Goal: Find contact information: Find contact information

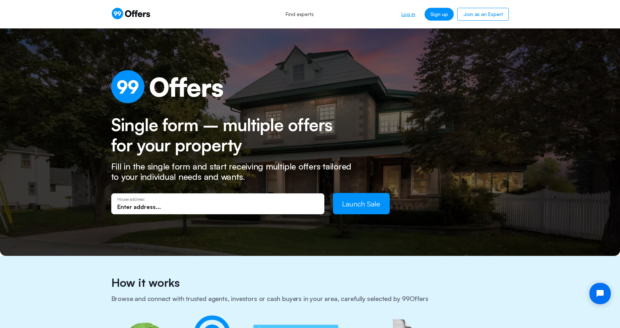
click at [406, 18] on link "Log in" at bounding box center [408, 14] width 25 height 13
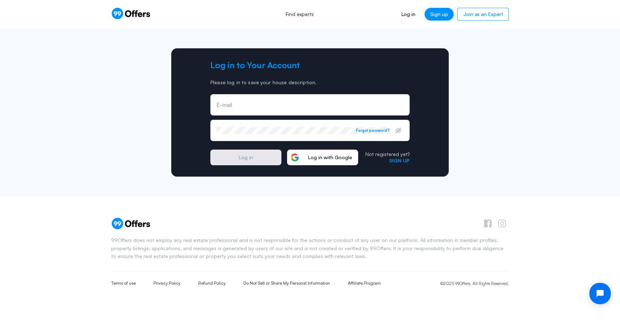
click at [352, 157] on span "Log in with Google" at bounding box center [329, 157] width 55 height 6
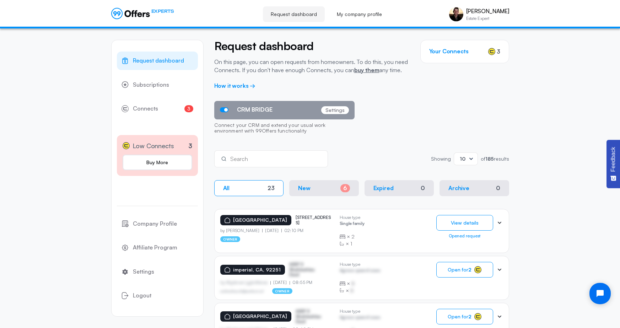
click at [500, 223] on icon at bounding box center [500, 223] width 4 height 2
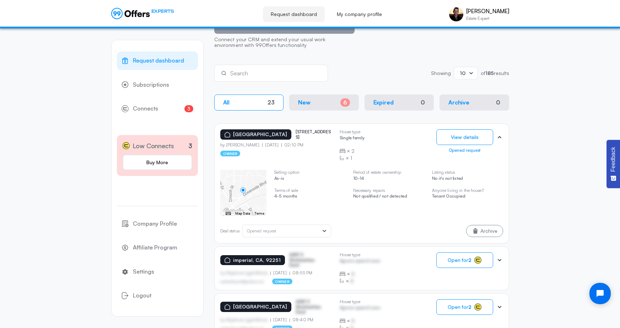
scroll to position [99, 0]
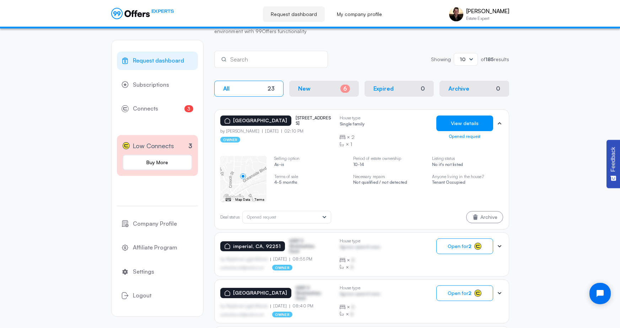
click at [470, 129] on button "View details" at bounding box center [464, 123] width 57 height 16
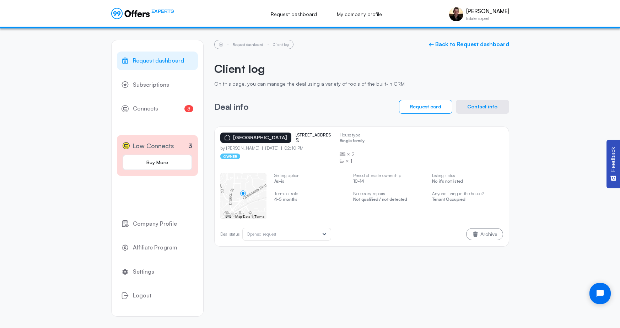
click at [471, 105] on button "Contact info" at bounding box center [482, 107] width 53 height 14
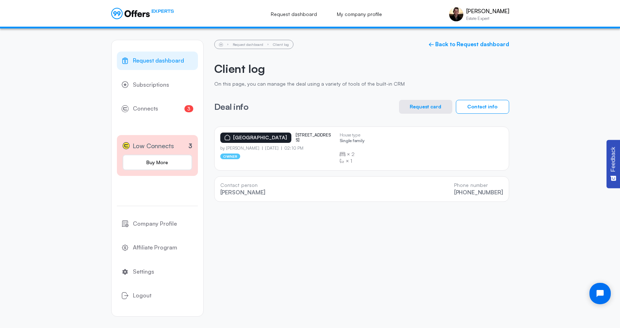
click at [330, 84] on p "On this page, you can manage the deal using a variety of tools of the built-in …" at bounding box center [361, 84] width 295 height 6
click at [330, 59] on div "Request dashboard Client log ← Back to Request dashboard Client log On this pag…" at bounding box center [361, 121] width 295 height 162
click at [349, 91] on div "Request dashboard Client log ← Back to Request dashboard Client log On this pag…" at bounding box center [361, 121] width 295 height 162
click at [331, 86] on p "On this page, you can manage the deal using a variety of tools of the built-in …" at bounding box center [361, 84] width 295 height 6
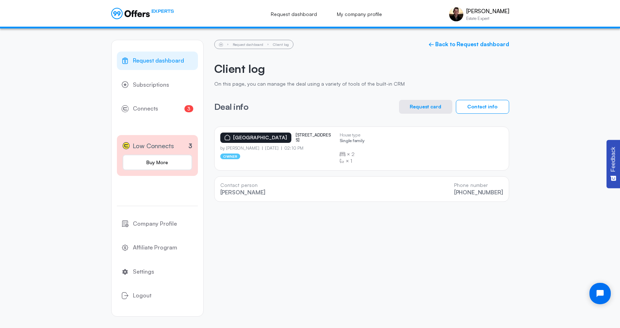
click at [333, 65] on h2 "Client log" at bounding box center [361, 68] width 295 height 13
click at [158, 58] on span "Request dashboard" at bounding box center [158, 60] width 51 height 9
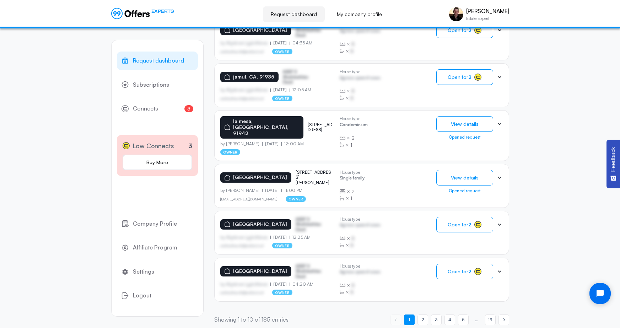
scroll to position [382, 0]
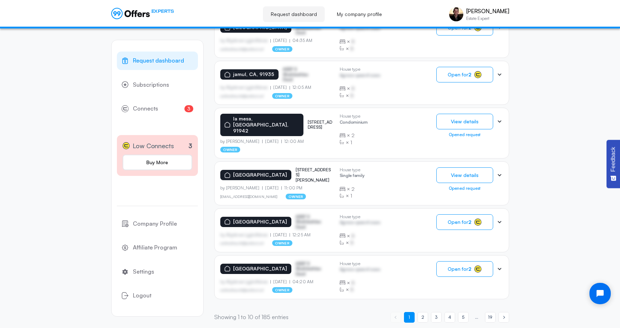
click at [388, 134] on div "la mesa, CA, [STREET_ADDRESS] by [PERSON_NAME] [DATE] 12:00 AM owner House type…" at bounding box center [361, 133] width 283 height 39
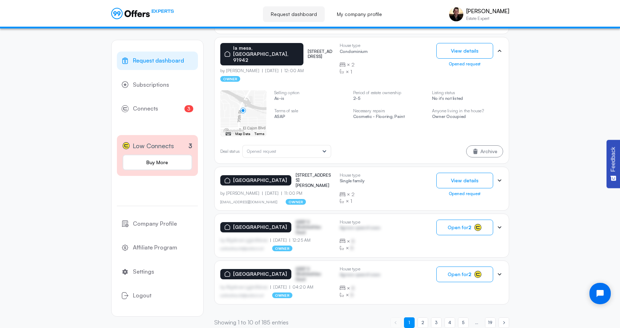
scroll to position [458, 0]
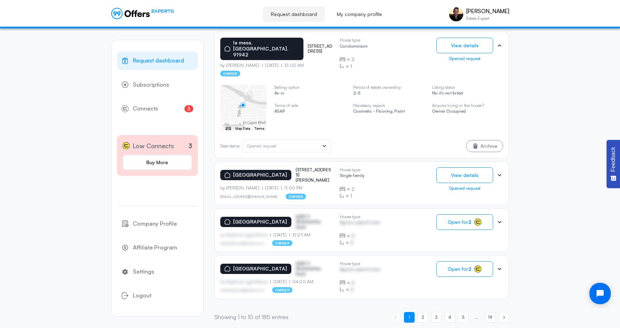
click at [400, 170] on div "[GEOGRAPHIC_DATA][STREET_ADDRESS][PERSON_NAME][PERSON_NAME] [DATE] 11:00 PM [EM…" at bounding box center [361, 183] width 283 height 32
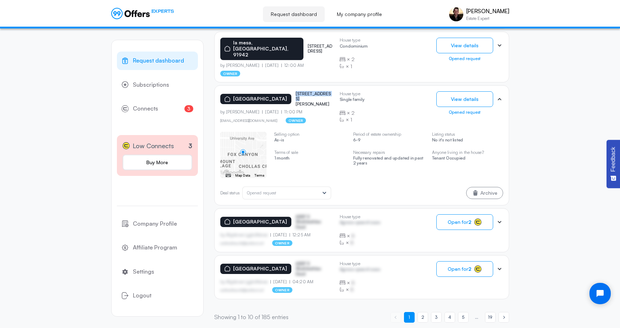
drag, startPoint x: 290, startPoint y: 89, endPoint x: 331, endPoint y: 90, distance: 41.2
click at [331, 91] on div "[GEOGRAPHIC_DATA][STREET_ADDRESS][PERSON_NAME]" at bounding box center [277, 98] width 114 height 15
copy p "[STREET_ADDRESS][PERSON_NAME]"
click at [461, 98] on button "View details" at bounding box center [464, 99] width 57 height 16
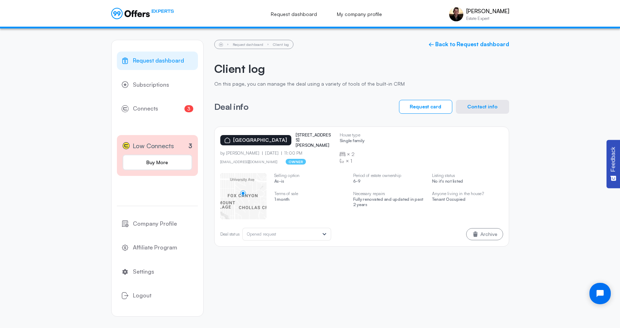
click at [485, 110] on button "Contact info" at bounding box center [482, 107] width 53 height 14
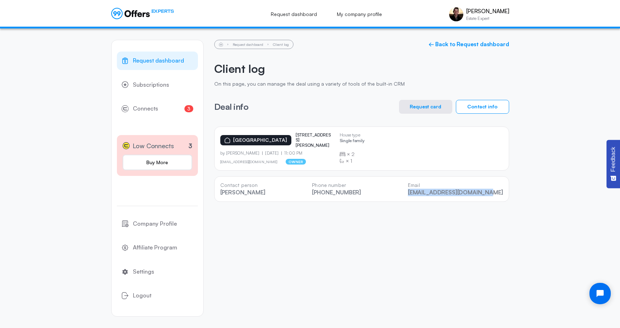
drag, startPoint x: 427, startPoint y: 190, endPoint x: 505, endPoint y: 192, distance: 78.5
click at [505, 192] on div "Contact person [PERSON_NAME] Phone number [PHONE_NUMBER] Email [EMAIL_ADDRESS][…" at bounding box center [361, 189] width 295 height 26
copy link "[EMAIL_ADDRESS][DOMAIN_NAME]"
